Goal: Complete application form

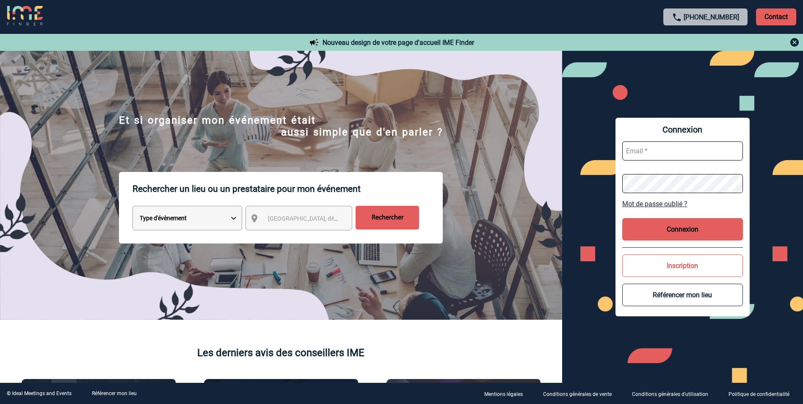
click at [532, 251] on button "Inscription" at bounding box center [682, 265] width 121 height 22
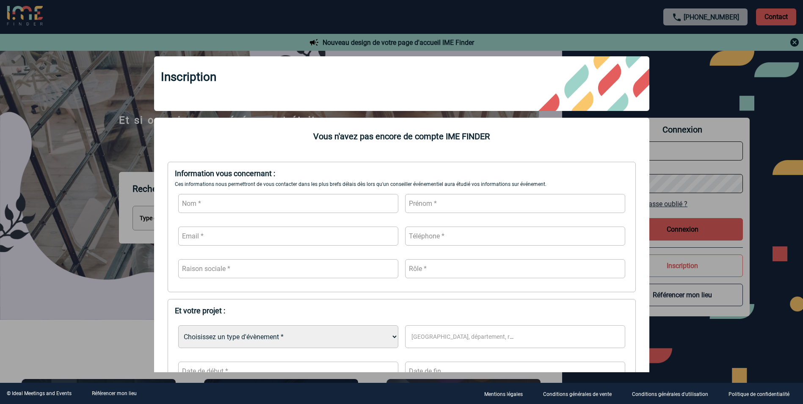
scroll to position [39, 0]
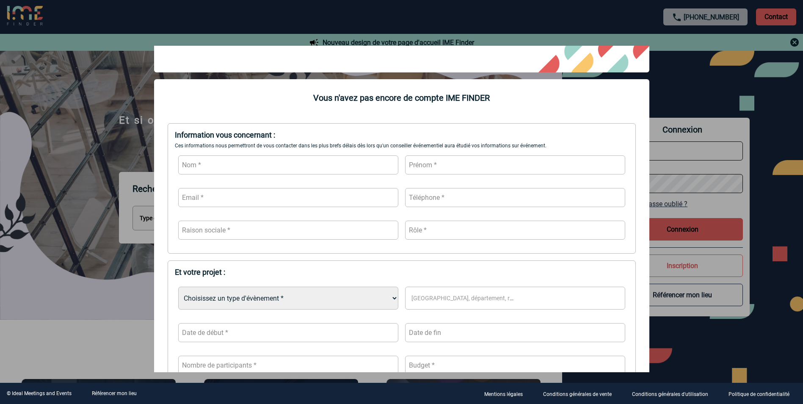
click at [274, 157] on input "text" at bounding box center [288, 164] width 220 height 19
type input "Hassaine"
click at [432, 167] on input "text" at bounding box center [515, 164] width 220 height 19
type input "Rayan"
click at [322, 189] on input "text" at bounding box center [288, 197] width 220 height 19
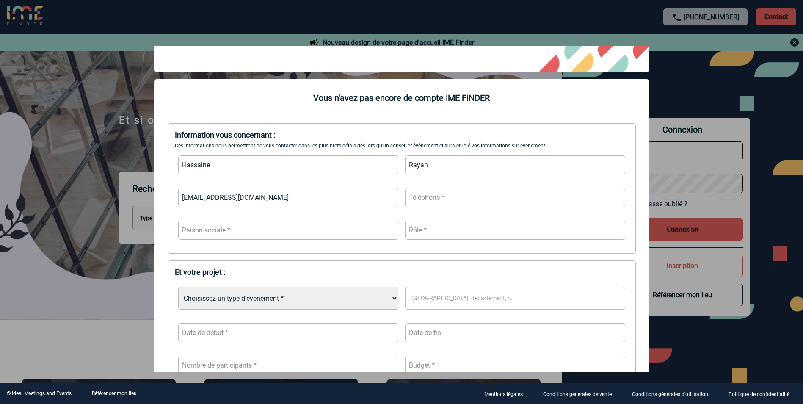
type input "[EMAIL_ADDRESS][DOMAIN_NAME]"
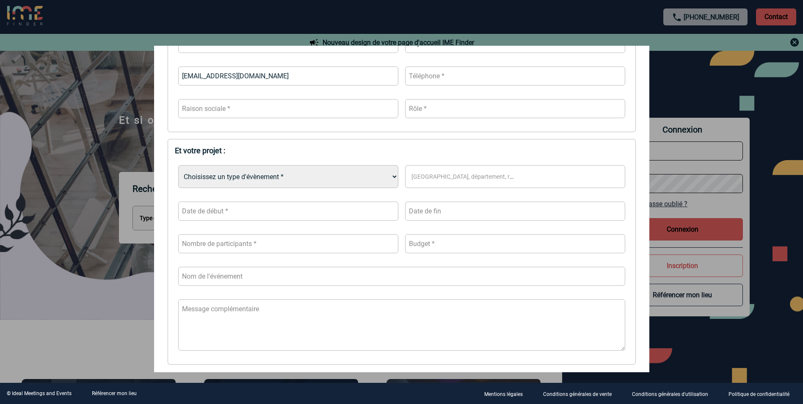
scroll to position [0, 0]
